Goal: Check status: Check status

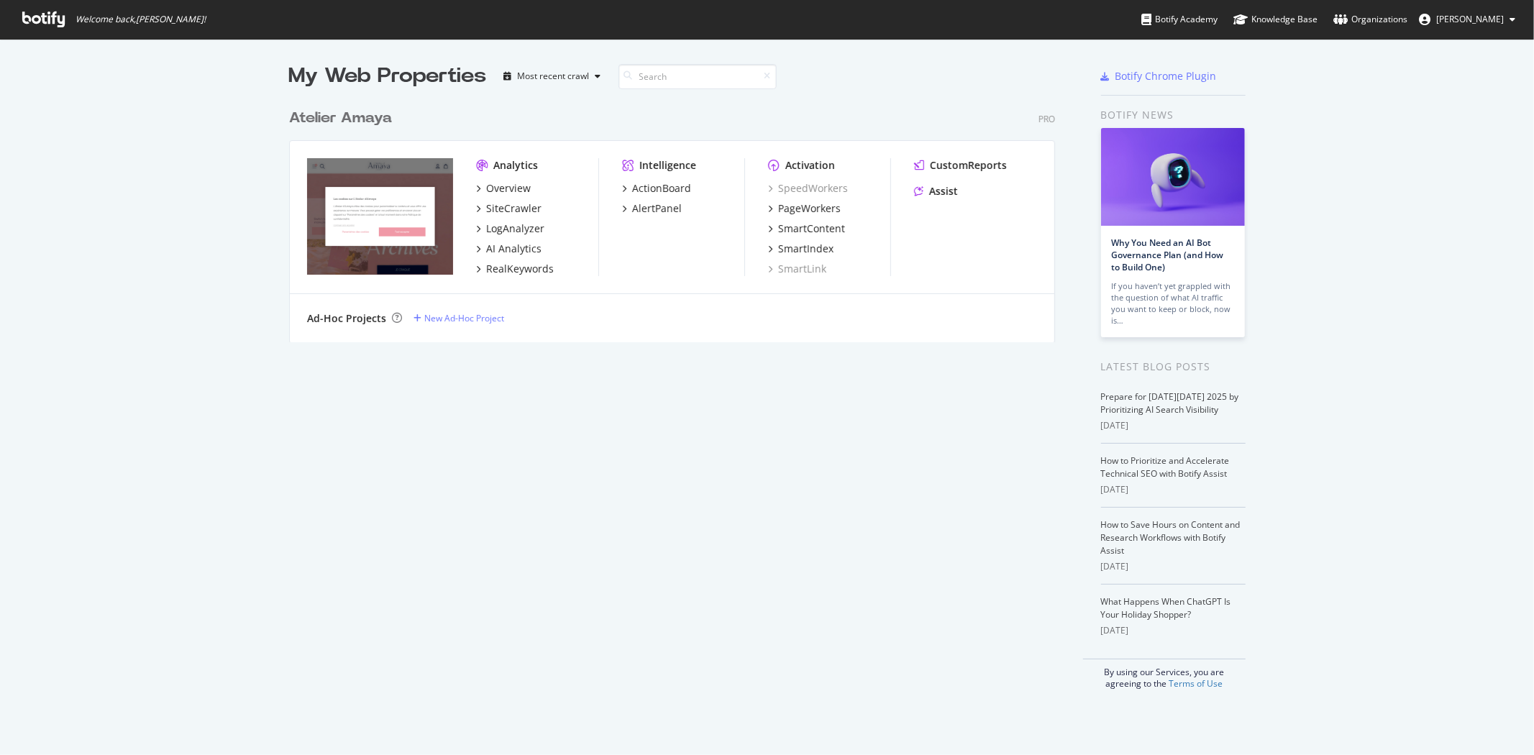
scroll to position [743, 1510]
click at [490, 190] on div "Overview" at bounding box center [508, 188] width 45 height 14
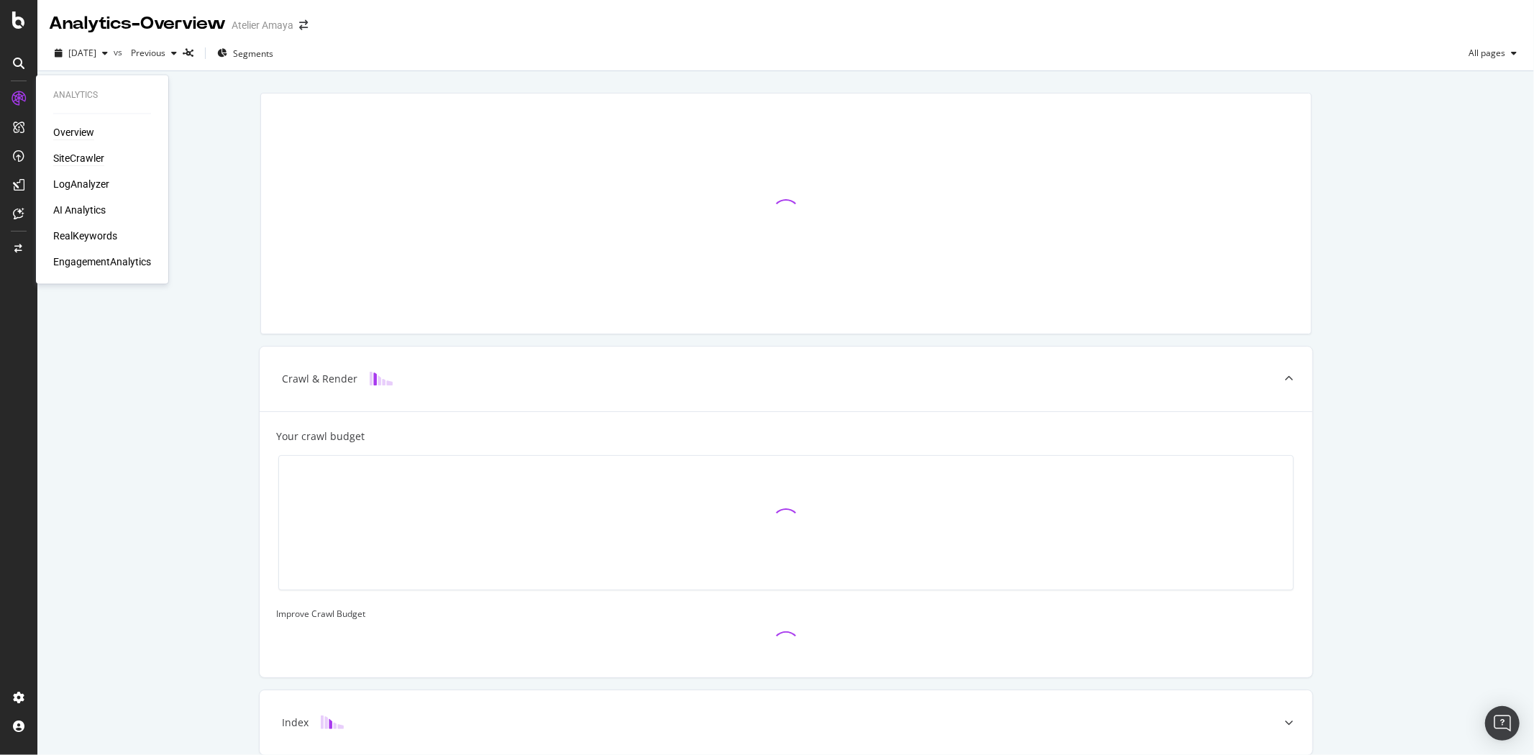
click at [83, 162] on div "SiteCrawler" at bounding box center [78, 159] width 51 height 14
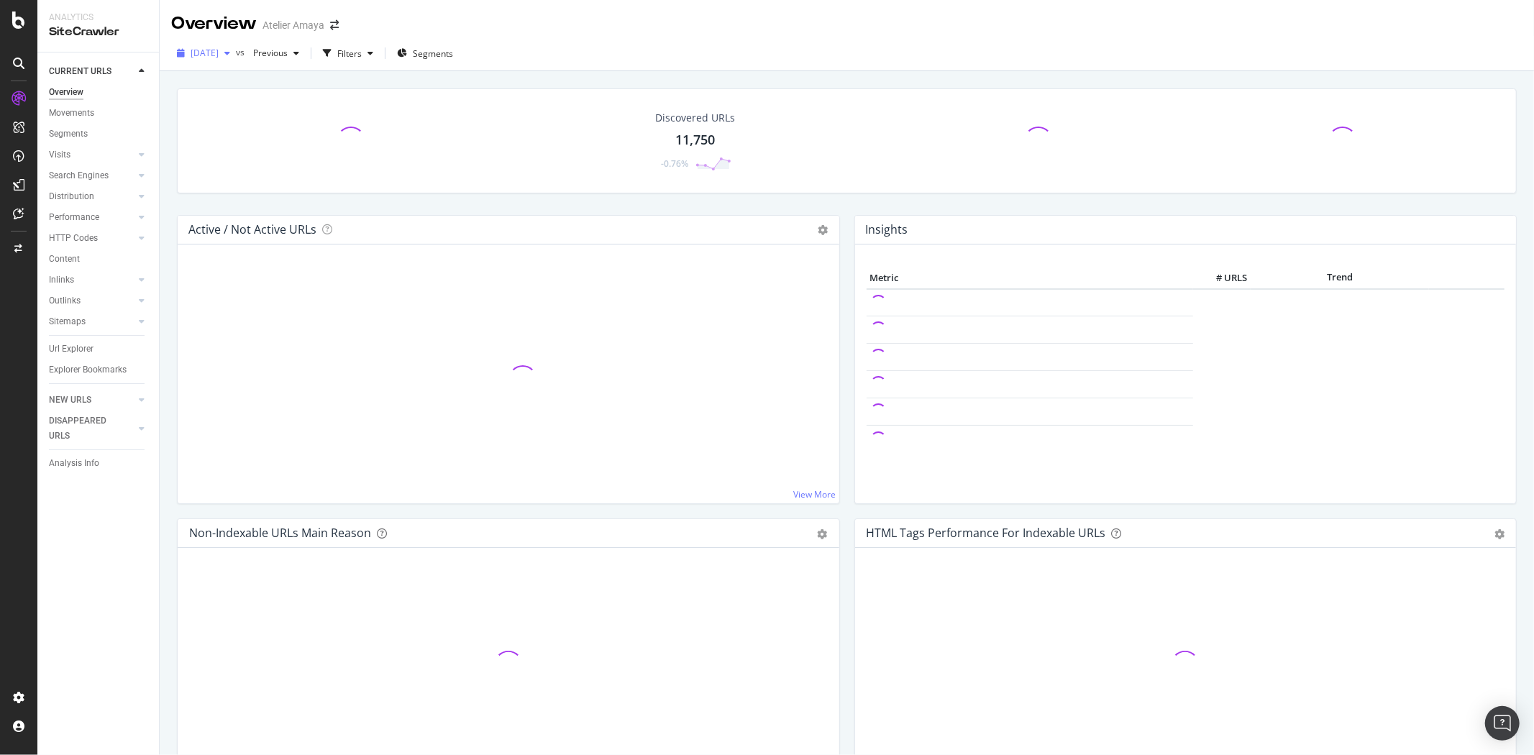
click at [218, 51] on span "[DATE]" at bounding box center [205, 53] width 28 height 12
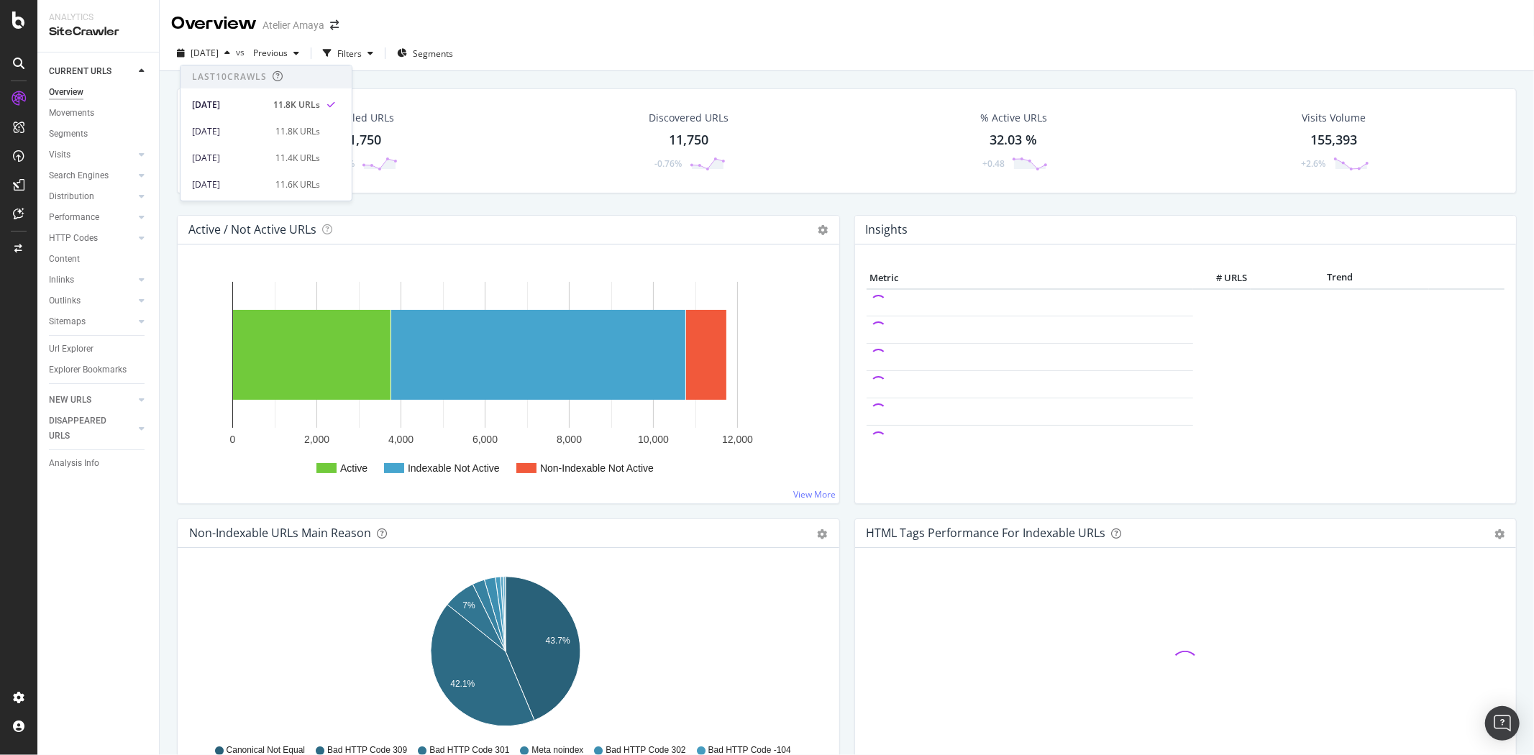
click at [535, 37] on div "[DATE] vs Previous Filters Segments" at bounding box center [847, 53] width 1374 height 35
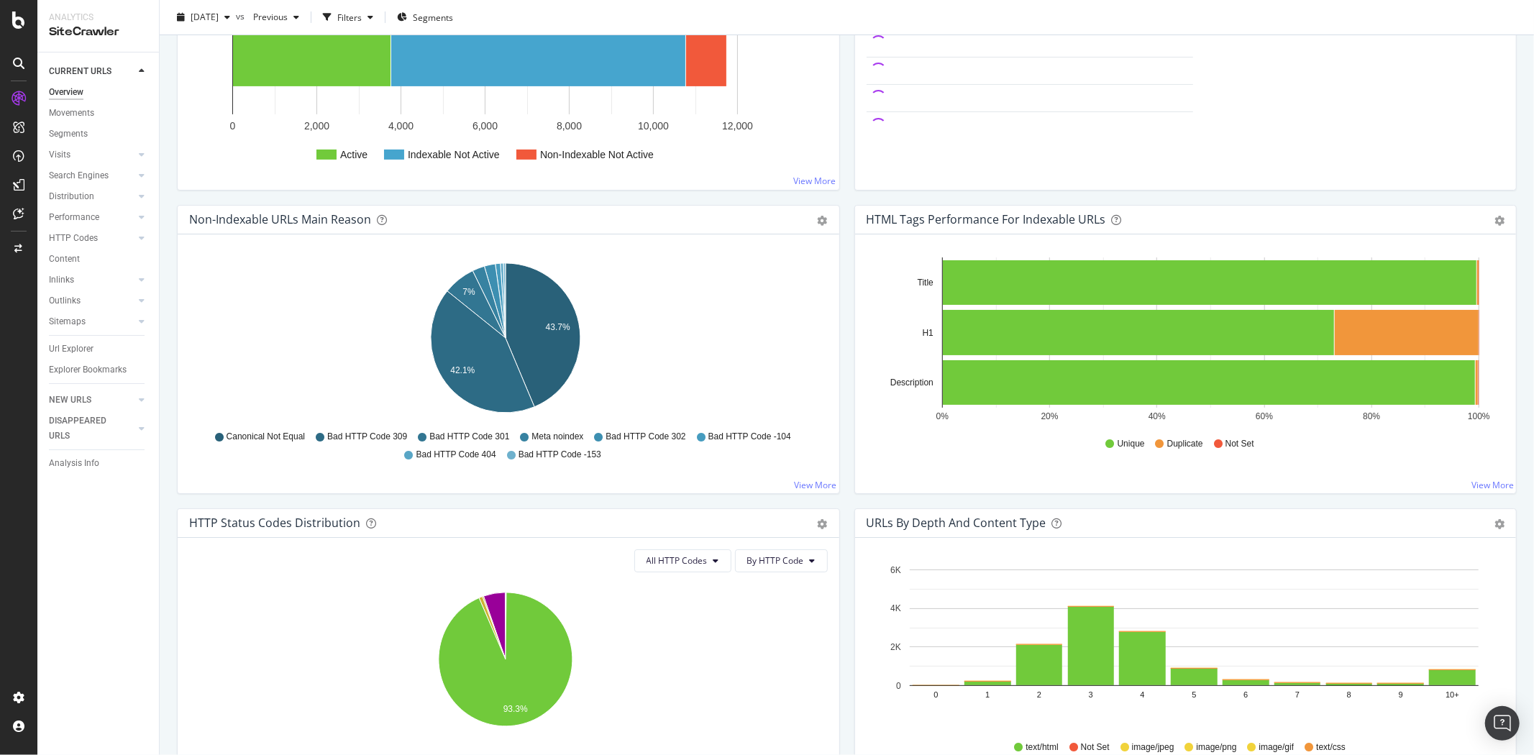
scroll to position [80, 0]
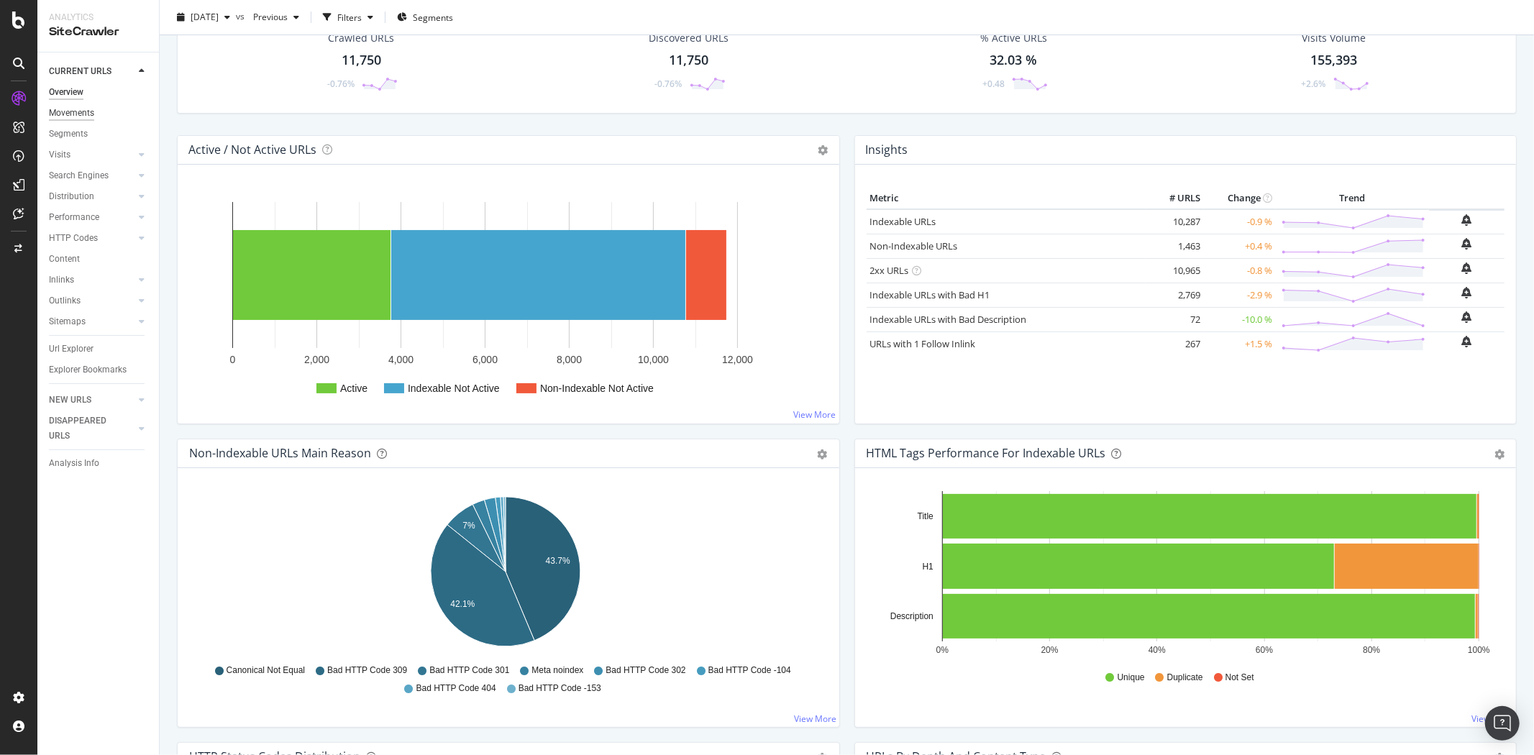
click at [70, 115] on div "Movements" at bounding box center [71, 113] width 45 height 15
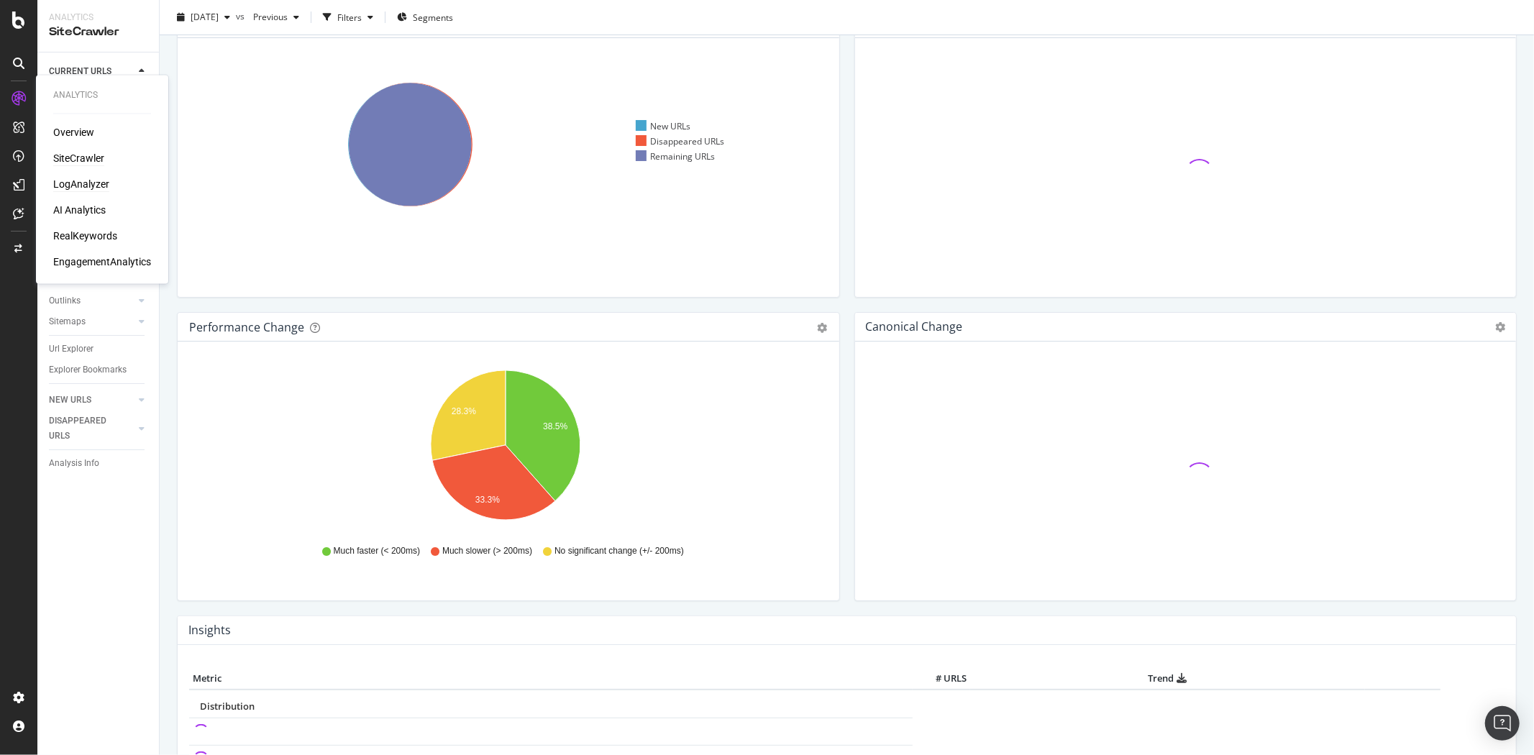
click at [84, 178] on div "LogAnalyzer" at bounding box center [81, 185] width 56 height 14
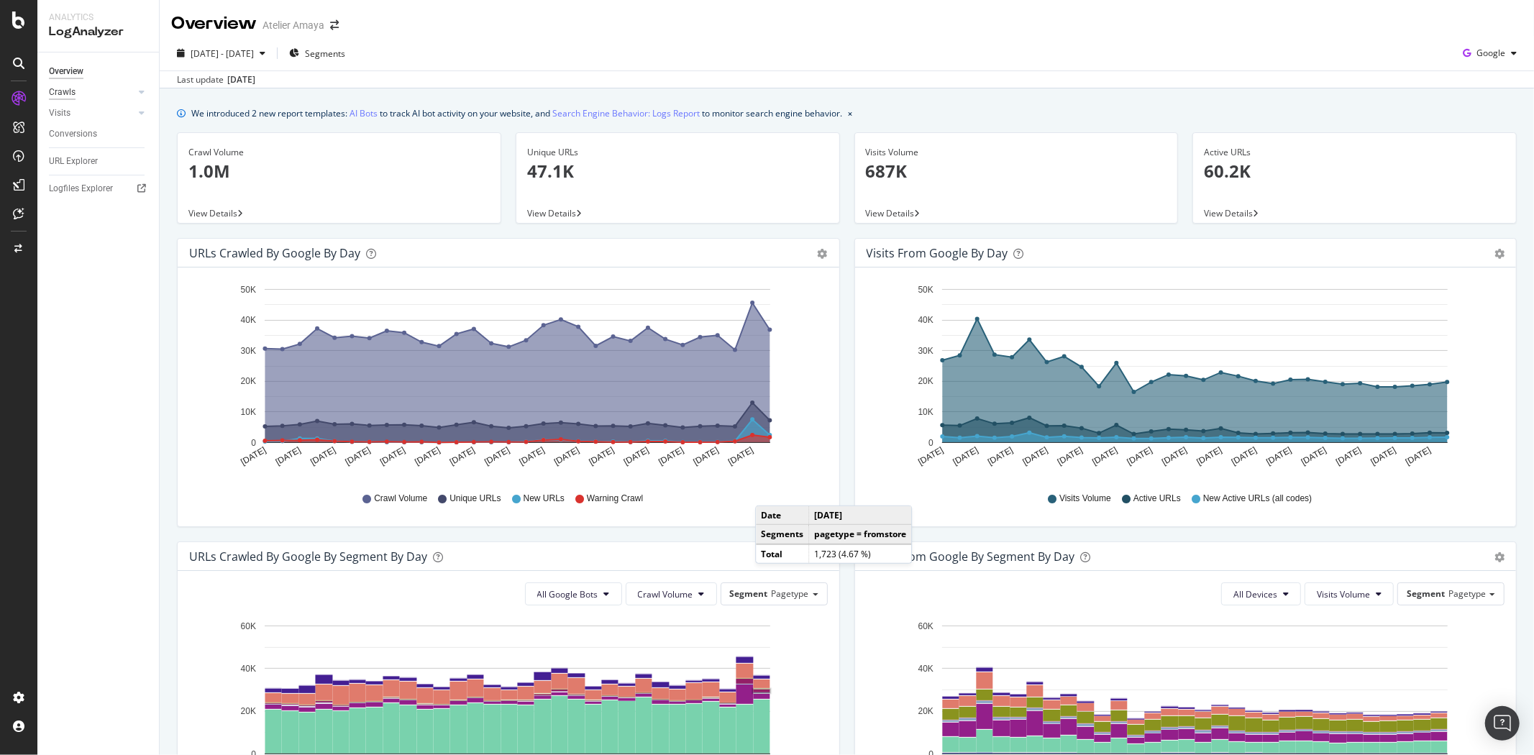
click at [56, 94] on div "Crawls" at bounding box center [62, 92] width 27 height 15
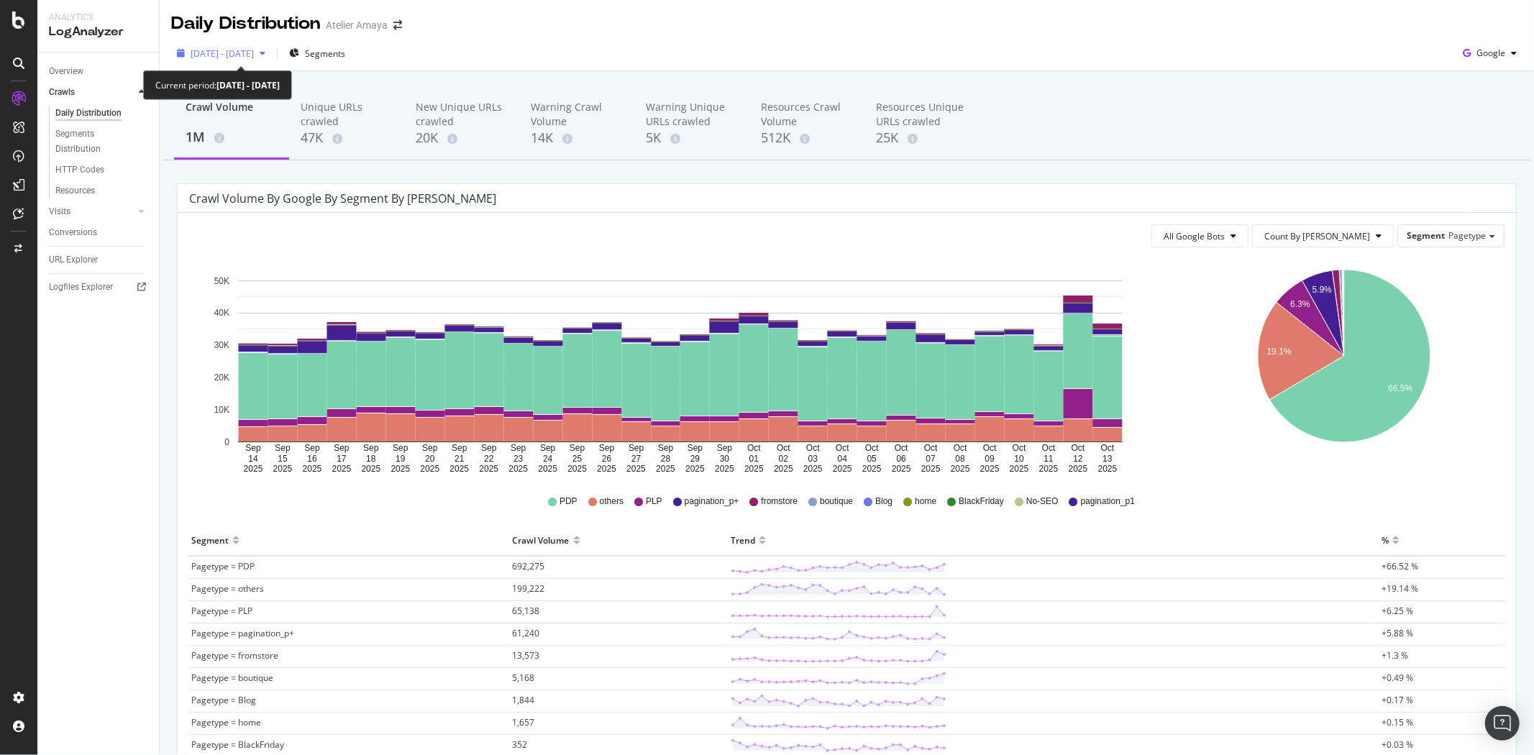
click at [266, 45] on div "[DATE] - [DATE]" at bounding box center [221, 53] width 100 height 22
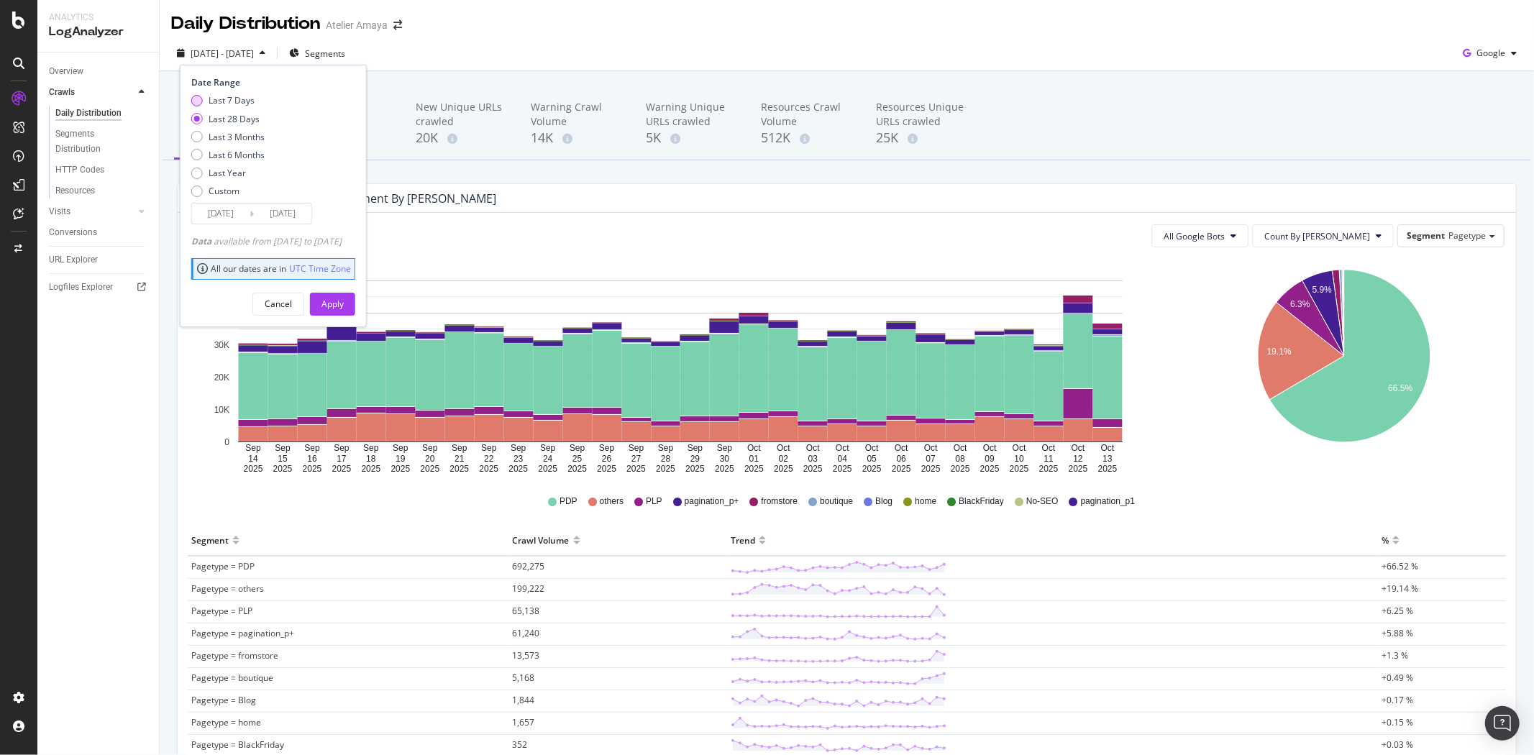
click at [240, 95] on div "Last 7 Days" at bounding box center [231, 100] width 46 height 12
type input "[DATE]"
click at [344, 306] on div "Apply" at bounding box center [332, 304] width 22 height 12
